Goal: Task Accomplishment & Management: Use online tool/utility

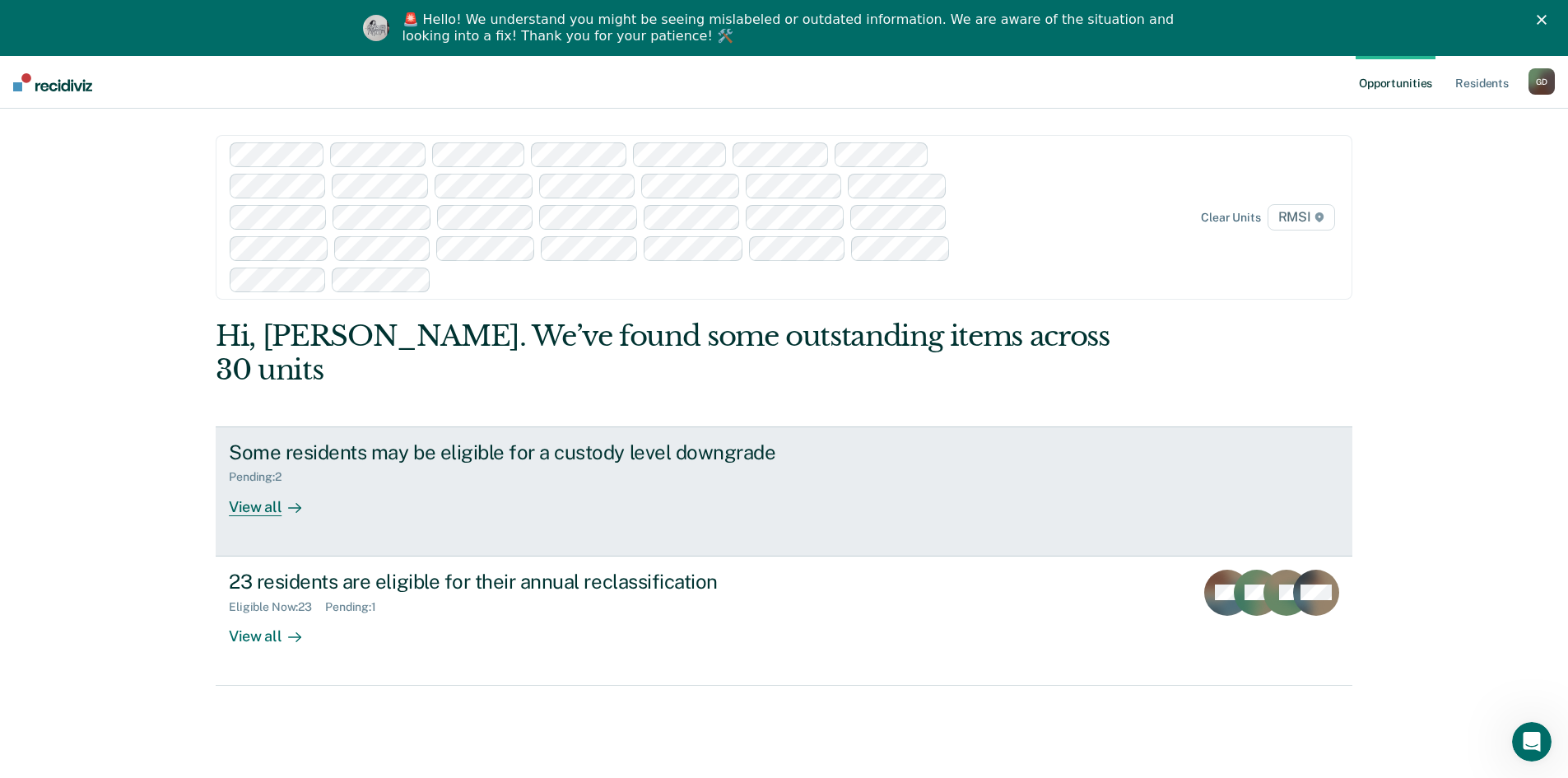
click at [251, 463] on div "Pending : 2" at bounding box center [517, 474] width 577 height 21
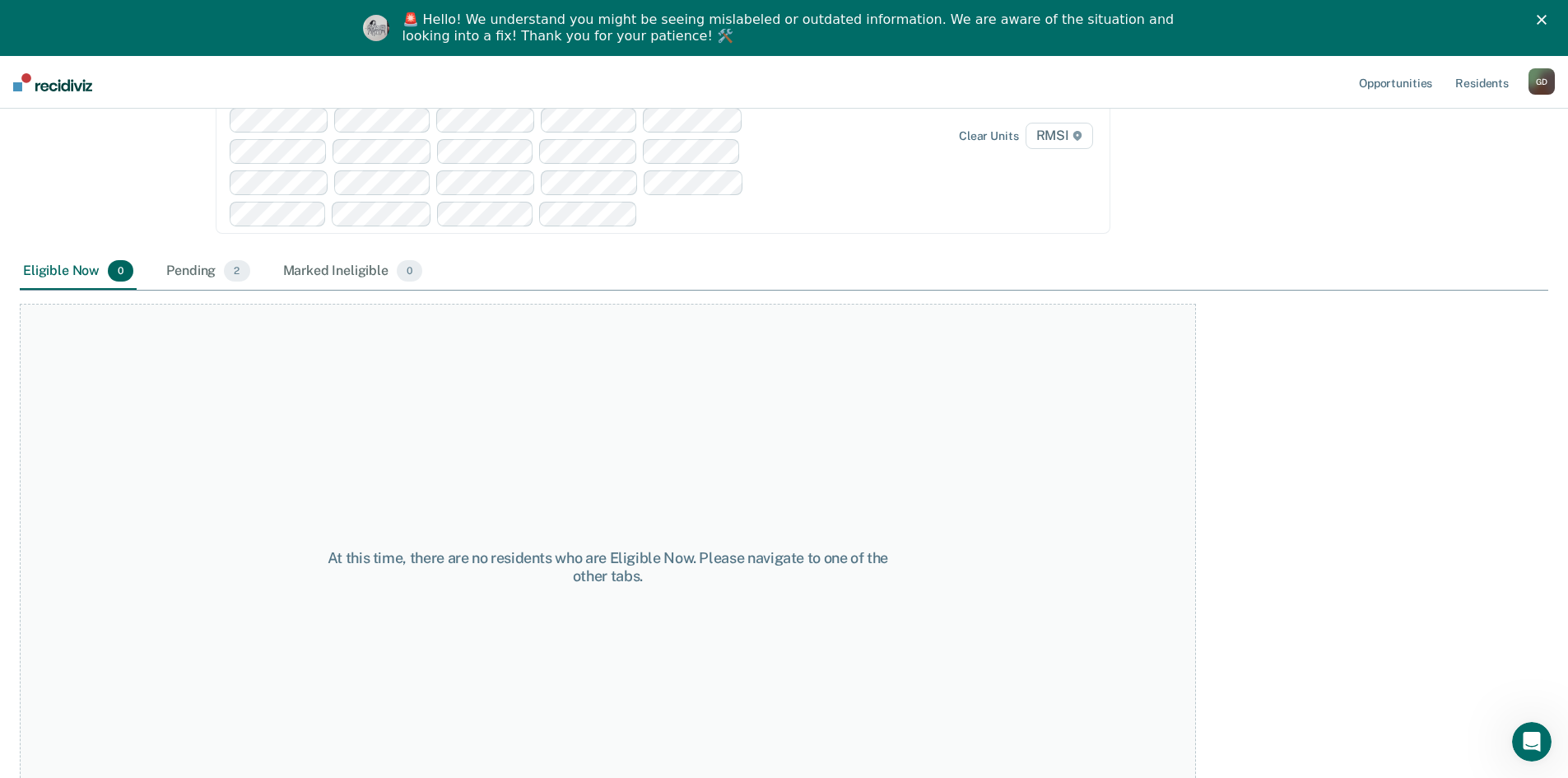
scroll to position [194, 0]
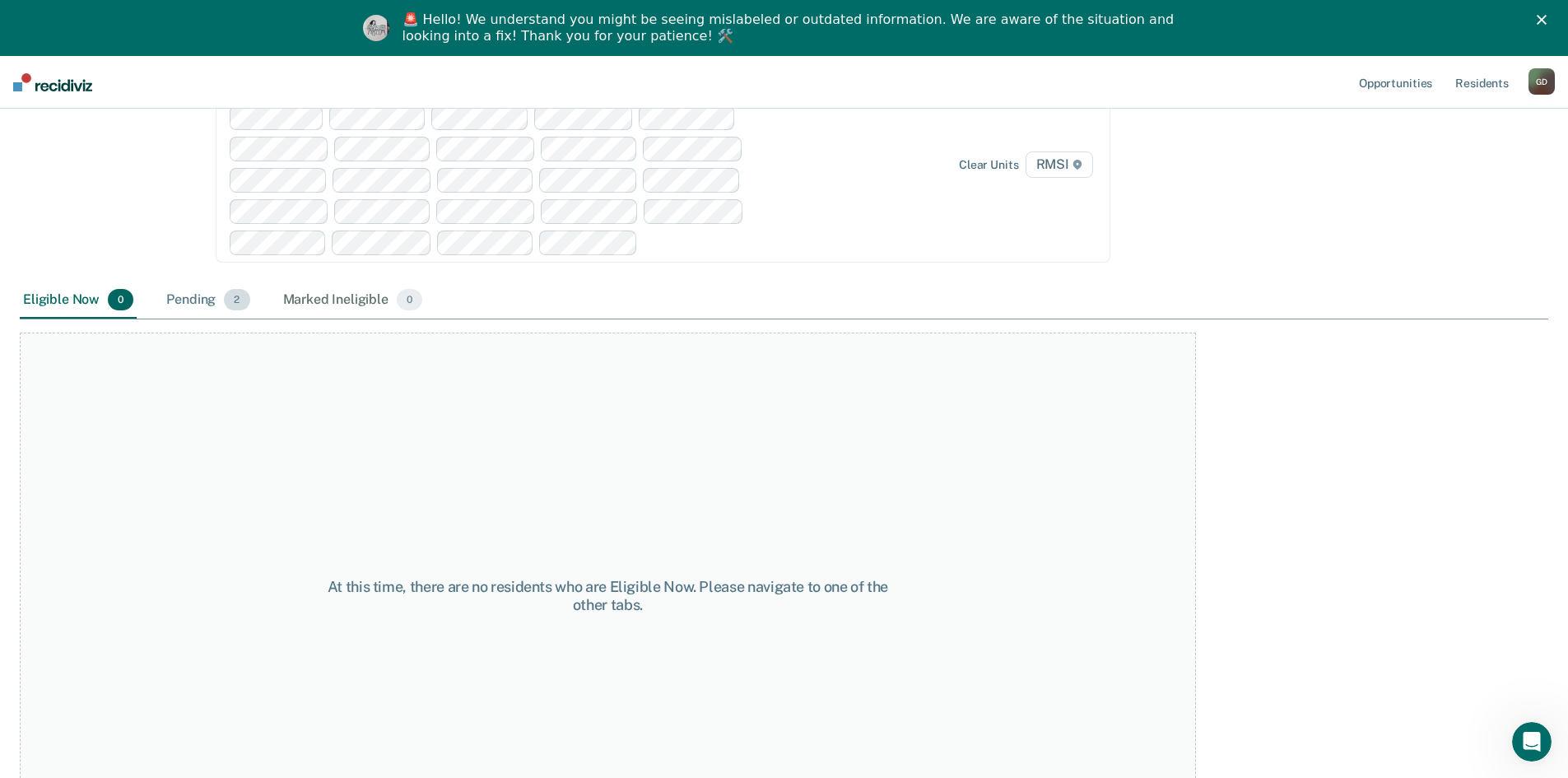
click at [214, 298] on div "Pending 2" at bounding box center [208, 301] width 89 height 36
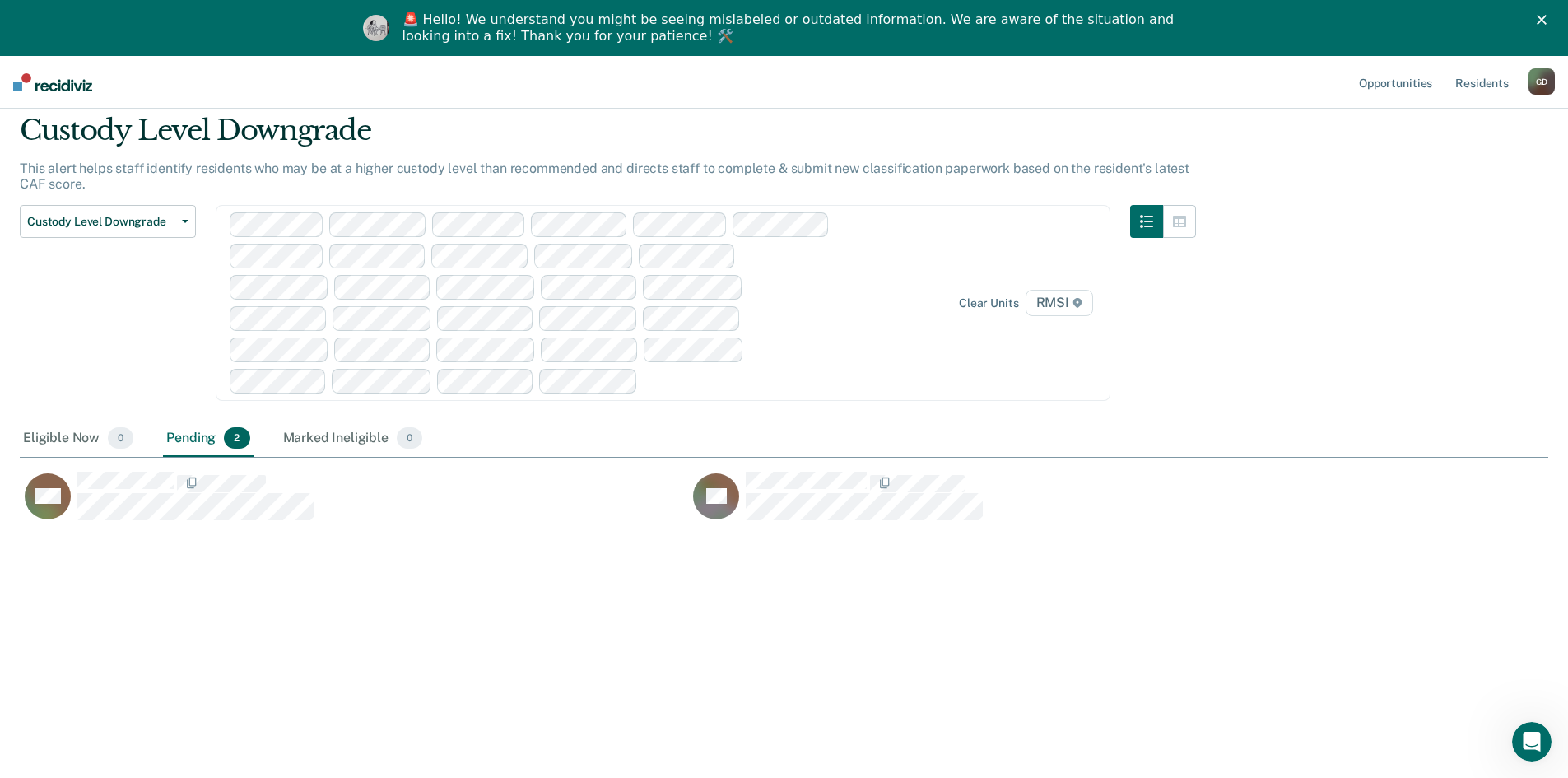
scroll to position [529, 1516]
click at [105, 226] on span "Custody Level Downgrade" at bounding box center [101, 222] width 148 height 14
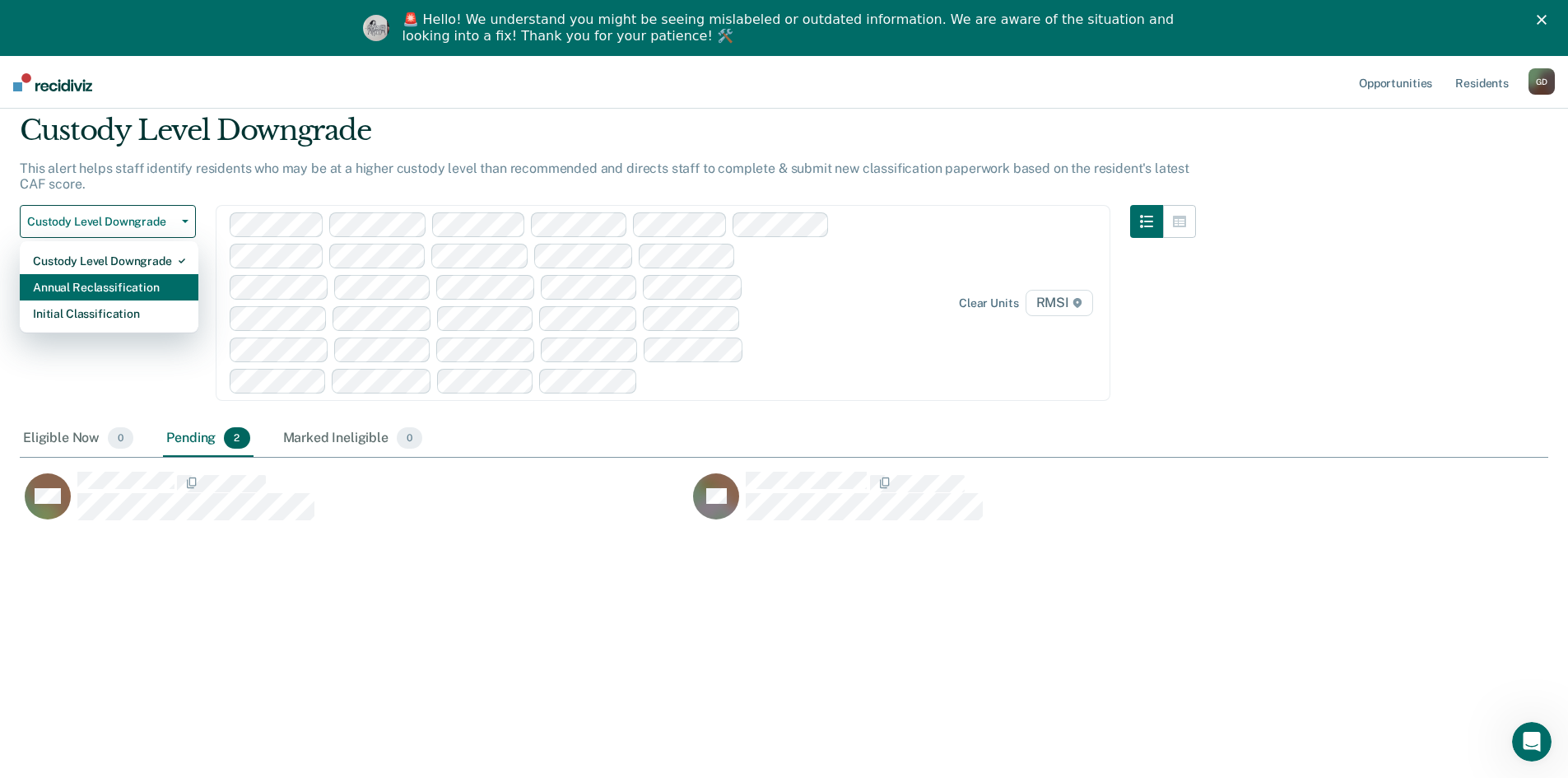
click at [117, 294] on div "Annual Reclassification" at bounding box center [108, 287] width 152 height 27
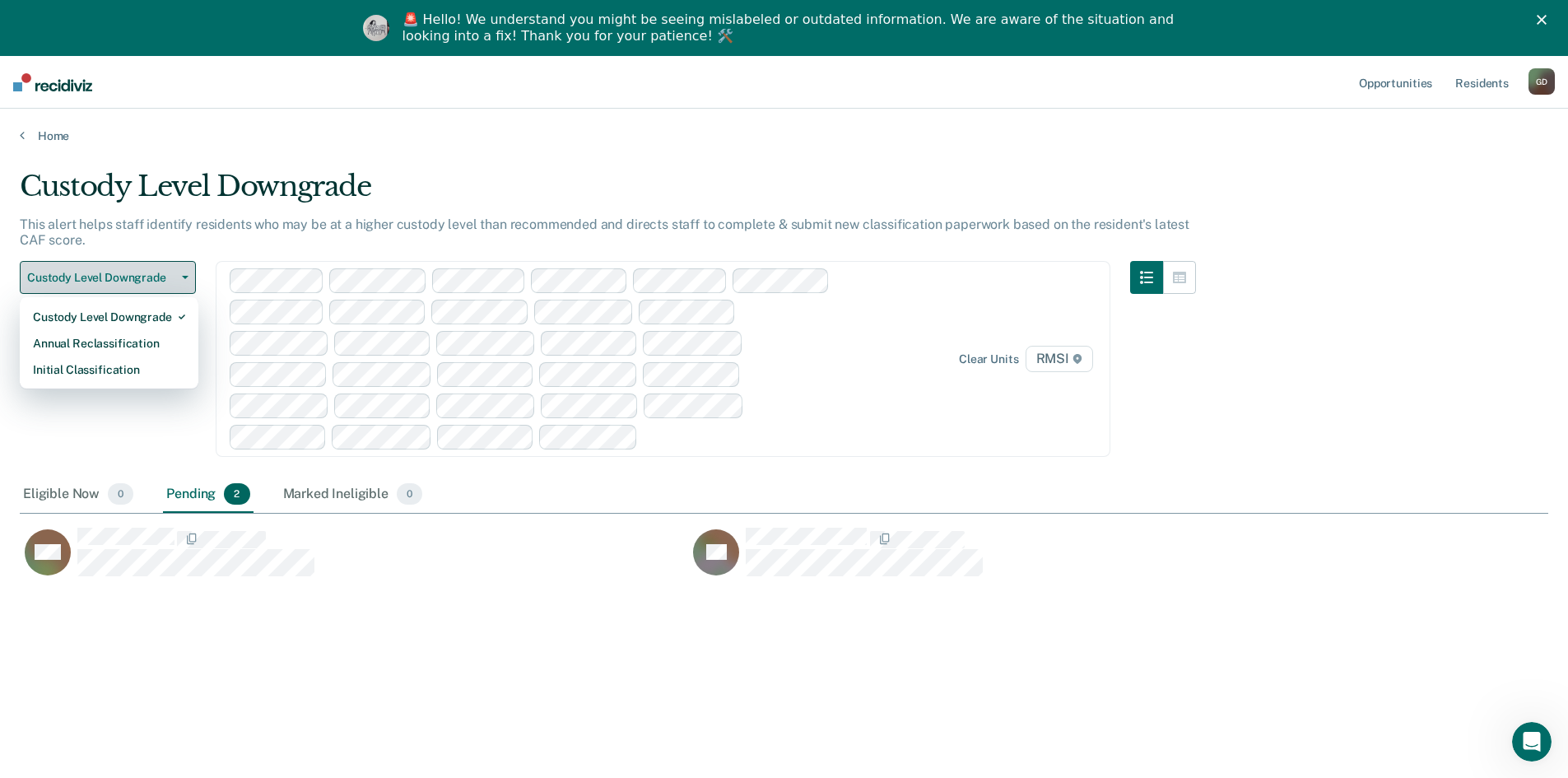
scroll to position [1115, 1516]
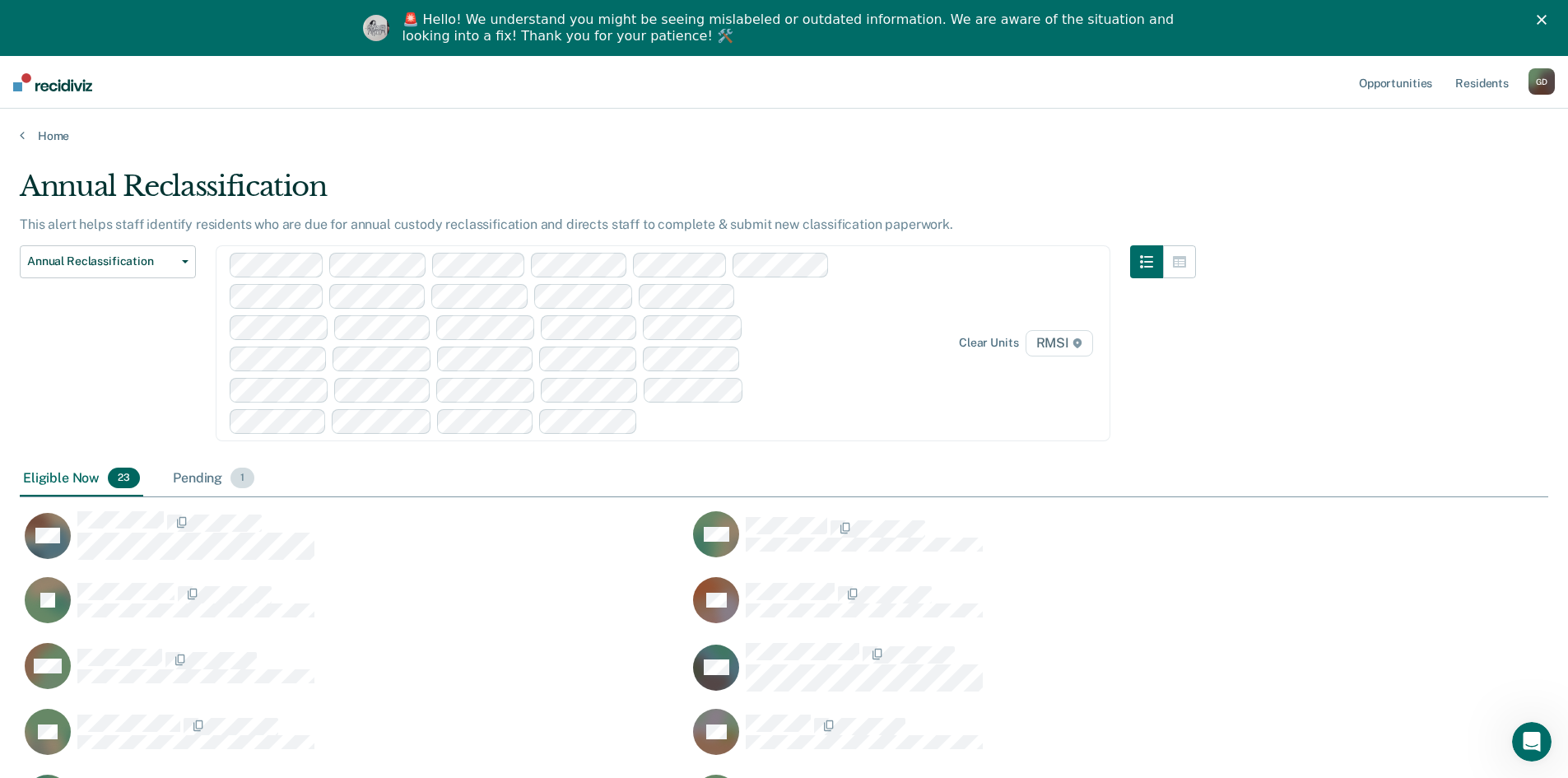
drag, startPoint x: 197, startPoint y: 479, endPoint x: 241, endPoint y: 475, distance: 44.2
click at [198, 478] on div "Pending 1" at bounding box center [213, 479] width 88 height 36
